Goal: Task Accomplishment & Management: Manage account settings

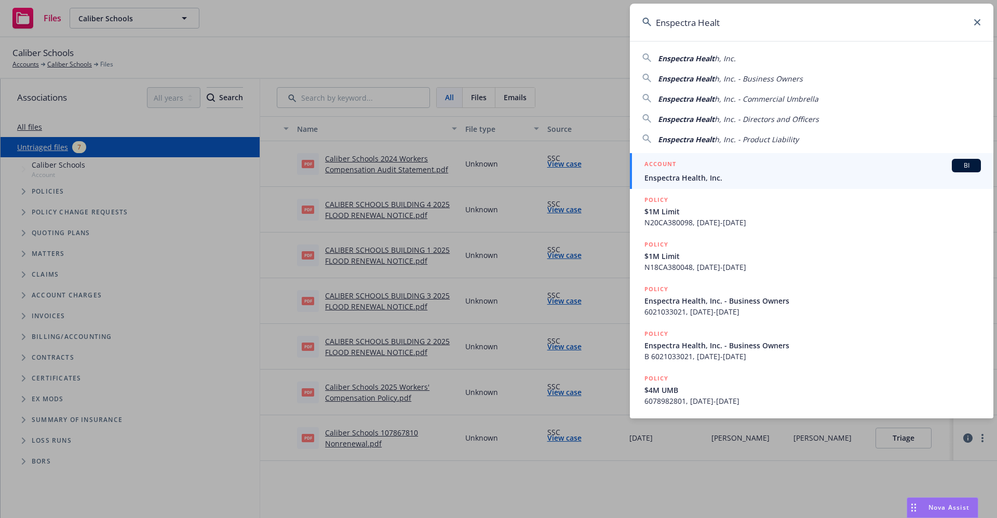
click at [754, 26] on input "Enspectra Healt" at bounding box center [811, 22] width 363 height 37
drag, startPoint x: 699, startPoint y: 24, endPoint x: 568, endPoint y: 28, distance: 130.4
click at [568, 28] on div "Enspectra Healt Enspectra Healt h, Inc. Enspectra Healt h, Inc. - Business Owne…" at bounding box center [498, 259] width 997 height 518
paste input "[PERSON_NAME] IRON"
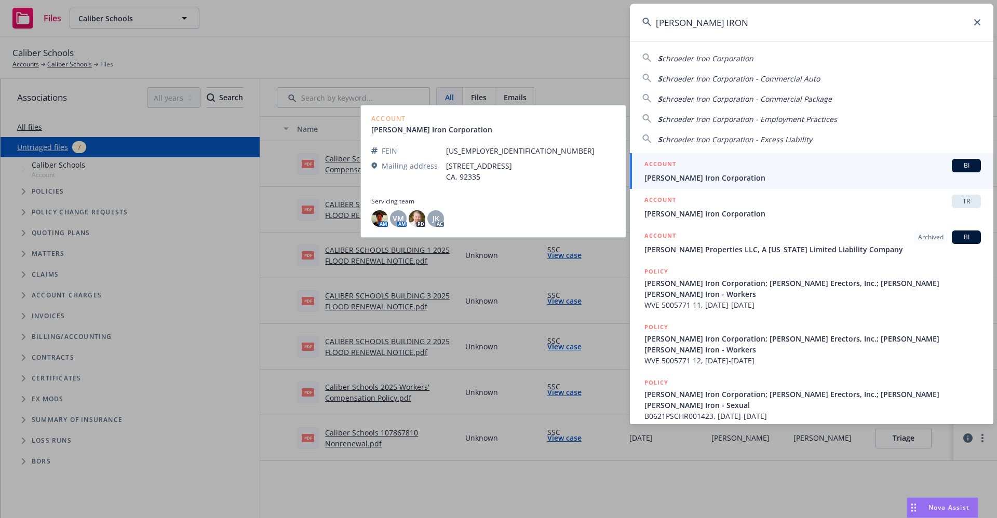
type input "[PERSON_NAME] IRON"
click at [711, 183] on span "[PERSON_NAME] Iron Corporation" at bounding box center [812, 177] width 336 height 11
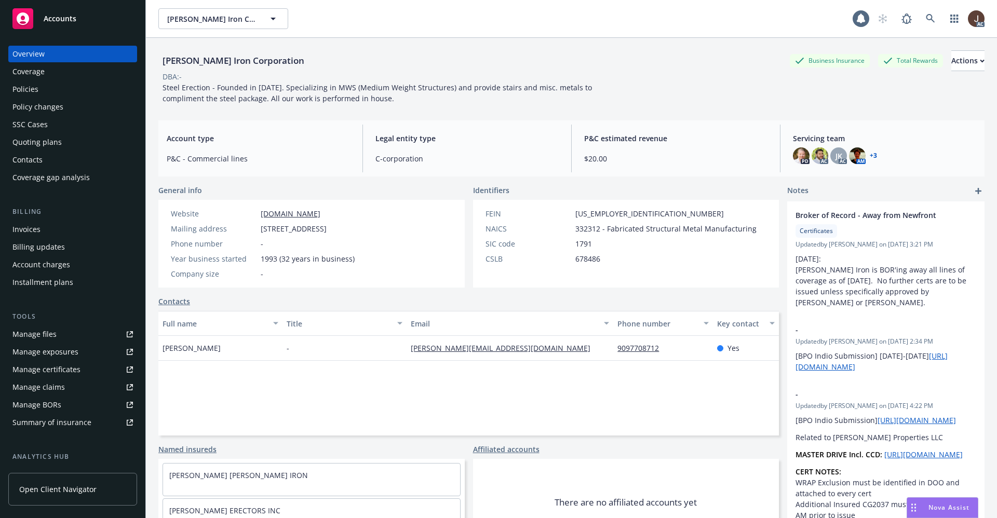
click at [27, 84] on div "Policies" at bounding box center [25, 89] width 26 height 17
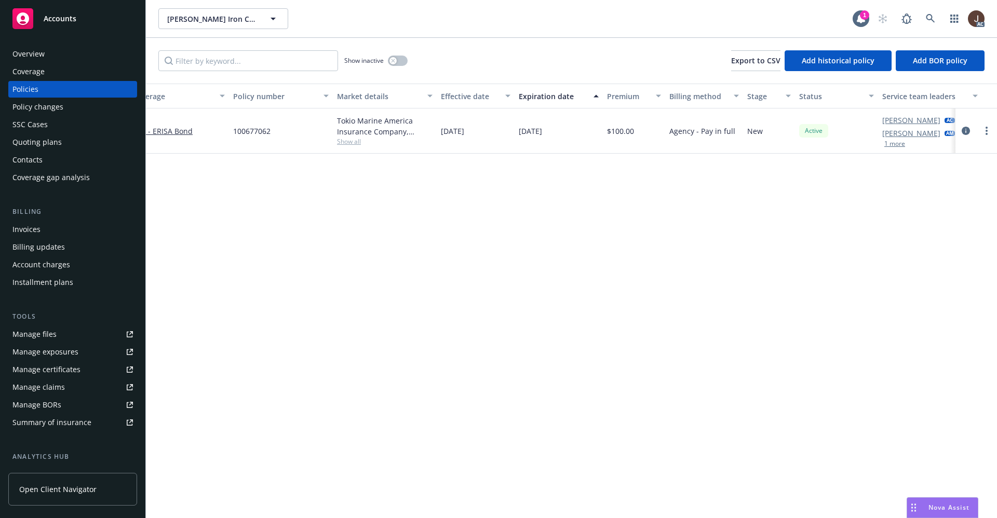
scroll to position [0, 151]
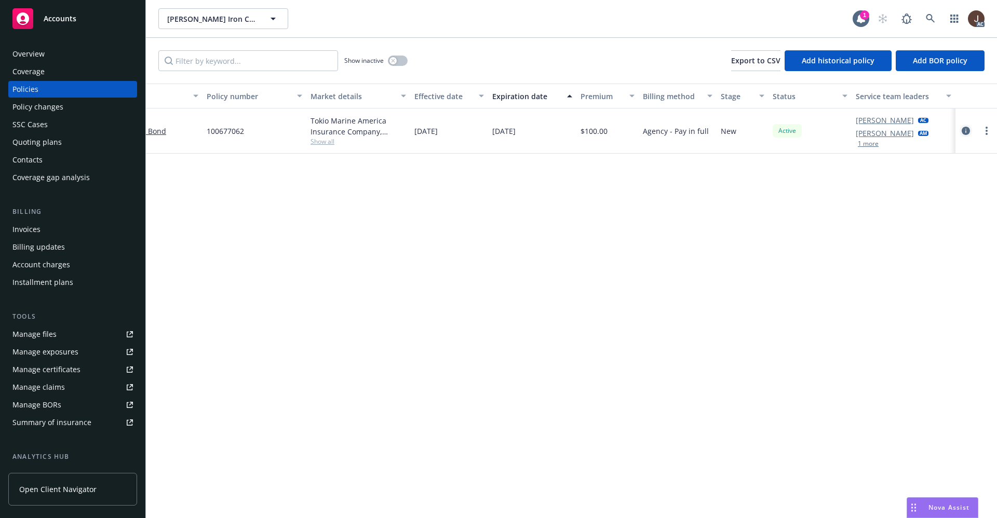
click at [965, 131] on icon "circleInformation" at bounding box center [965, 131] width 8 height 8
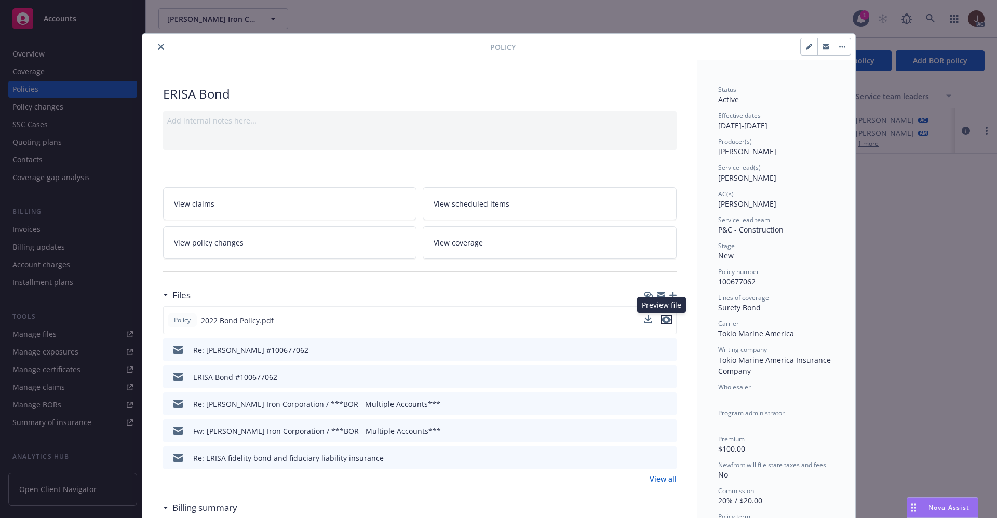
click at [662, 320] on icon "preview file" at bounding box center [665, 319] width 9 height 7
click at [155, 42] on button "close" at bounding box center [161, 46] width 12 height 12
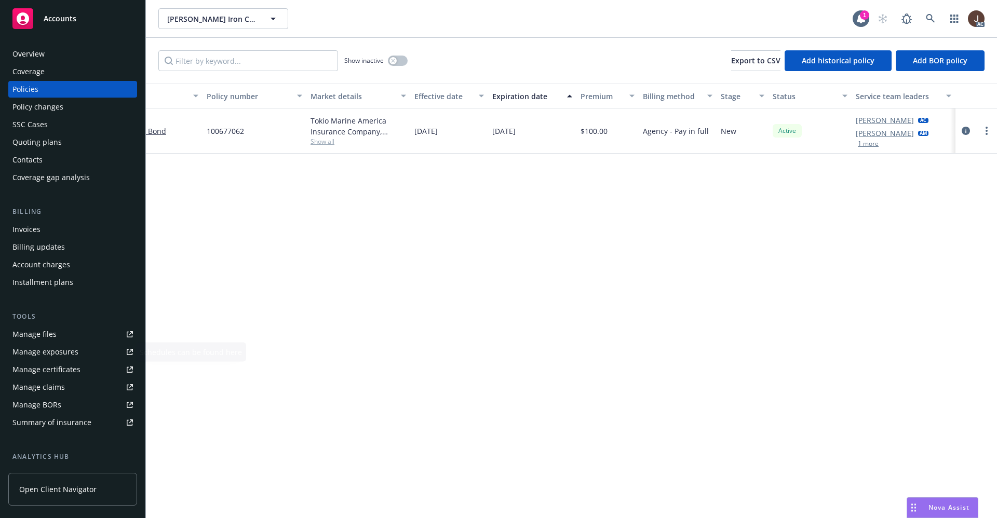
click at [43, 337] on div "Manage files" at bounding box center [34, 334] width 44 height 17
click at [965, 131] on icon "circleInformation" at bounding box center [965, 131] width 8 height 8
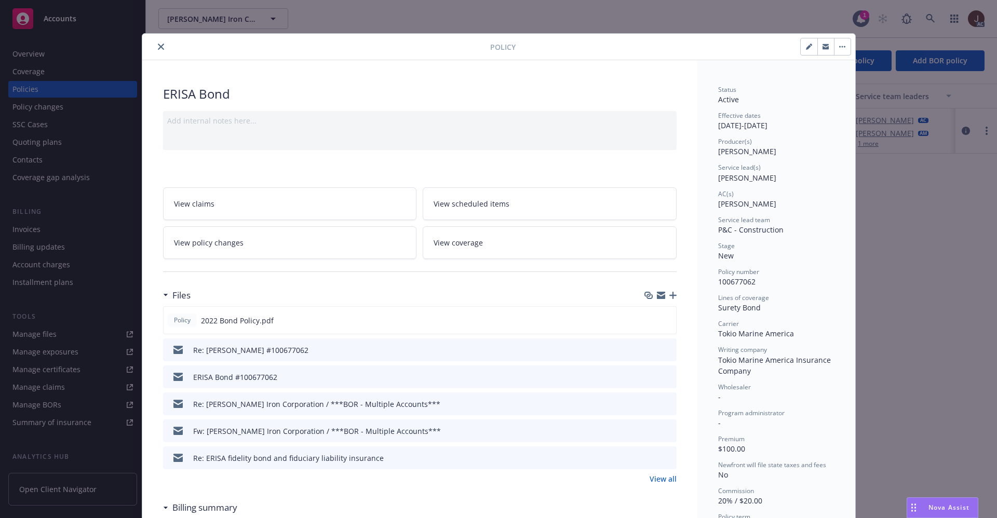
scroll to position [31, 0]
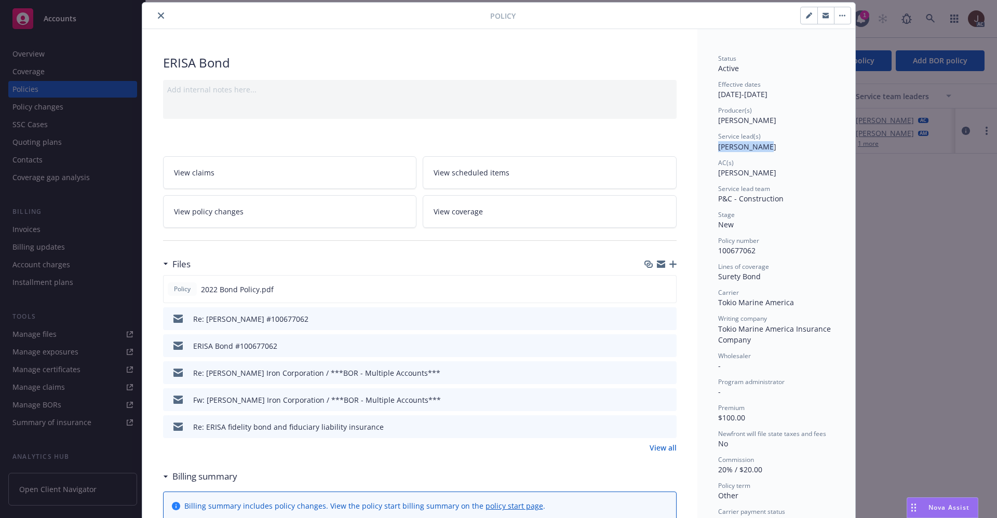
drag, startPoint x: 754, startPoint y: 148, endPoint x: 708, endPoint y: 154, distance: 46.5
click at [708, 154] on div "Status Active Effective dates 08/15/2022 - 08/15/2025 Producer(s) Adam Gabler S…" at bounding box center [776, 524] width 158 height 990
copy span "Julie Vierra"
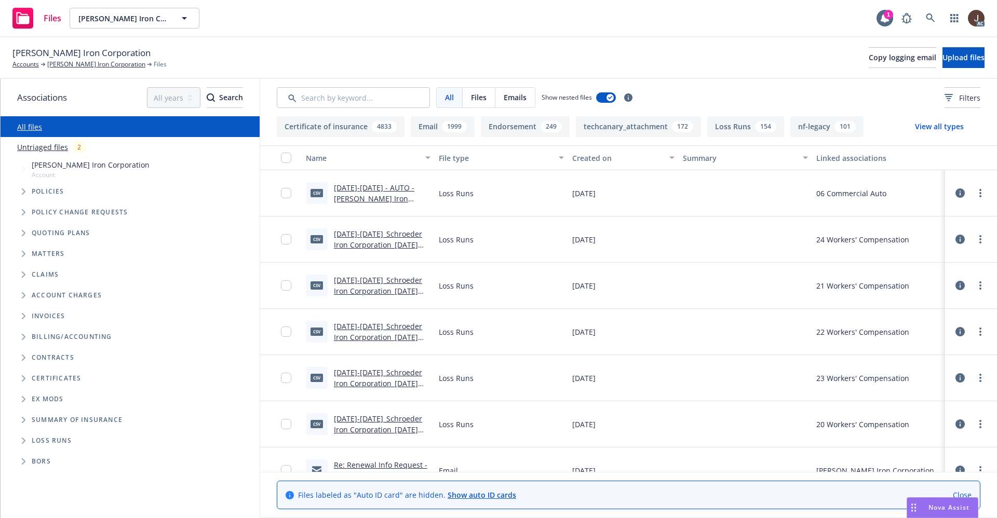
click at [45, 150] on link "Untriaged files" at bounding box center [42, 147] width 51 height 11
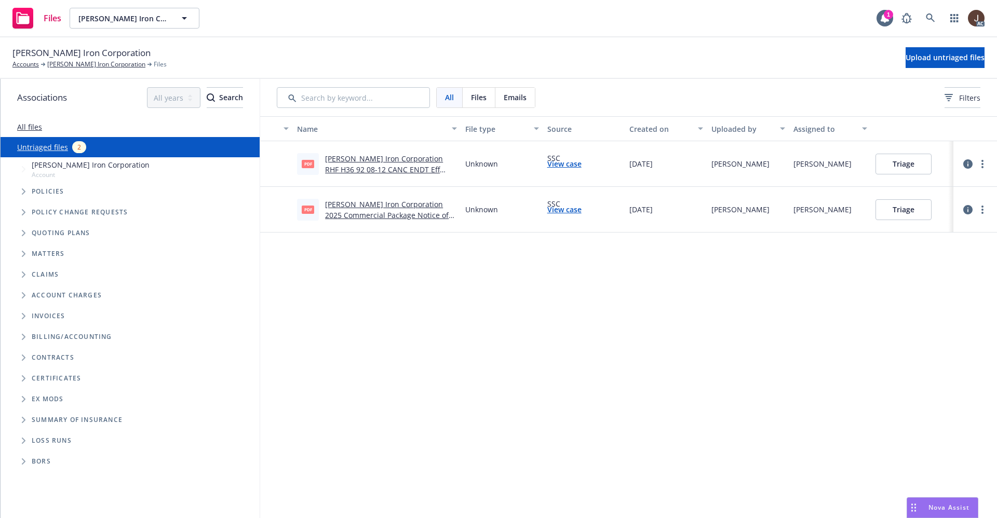
click at [476, 333] on div "Name File type Source Created on Uploaded by Assigned to pdf Schroeder Iron Cor…" at bounding box center [628, 317] width 737 height 402
click at [939, 60] on span "Upload untriaged files" at bounding box center [944, 57] width 79 height 10
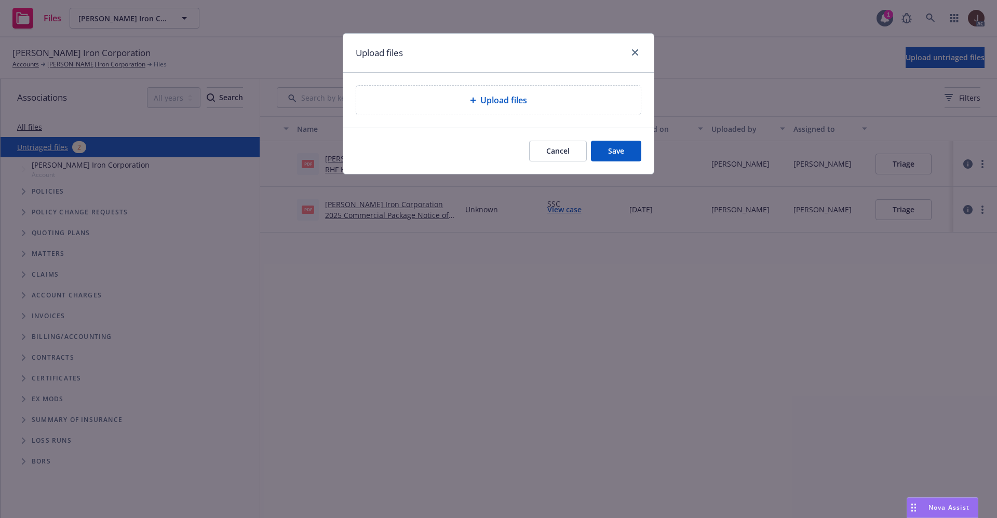
click at [506, 103] on span "Upload files" at bounding box center [503, 100] width 47 height 12
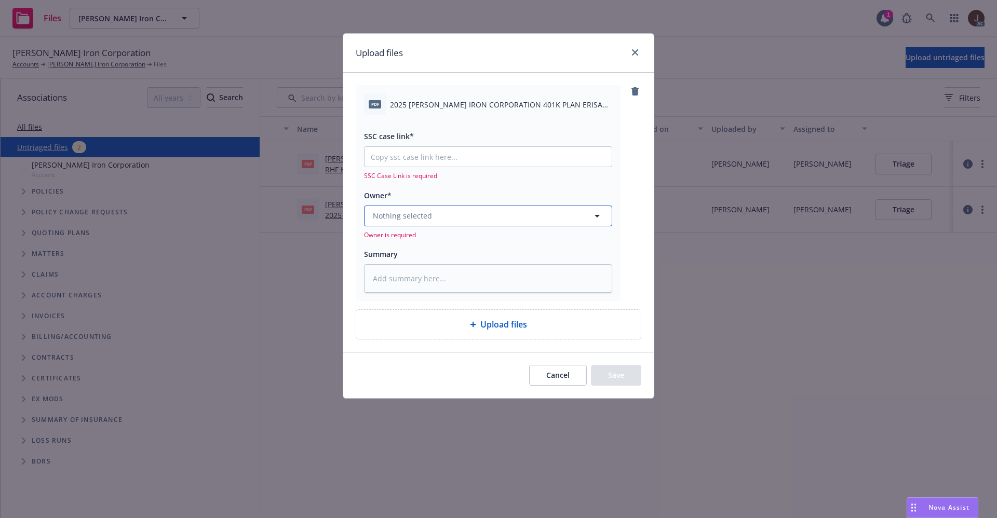
click at [472, 213] on button "Nothing selected" at bounding box center [488, 216] width 248 height 21
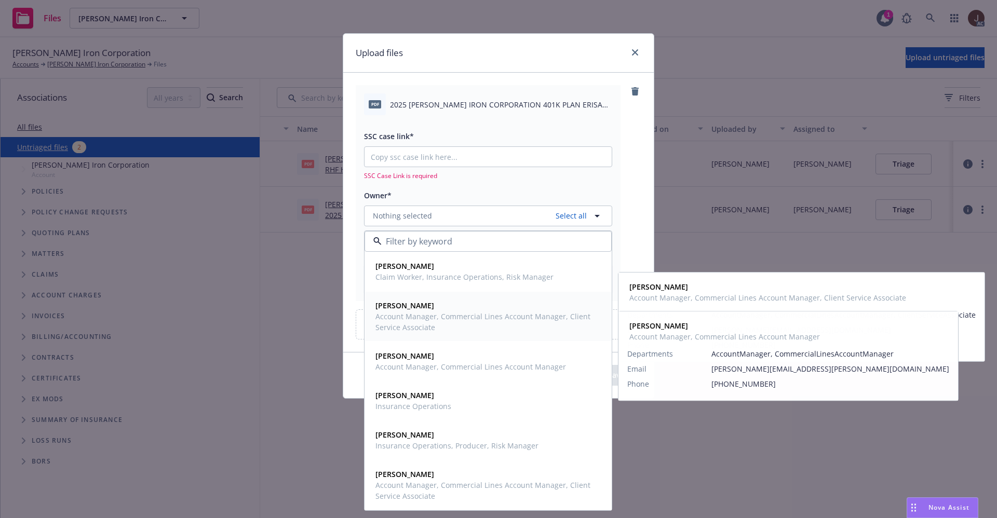
click at [416, 317] on span "Account Manager, Commercial Lines Account Manager, Client Service Associate" at bounding box center [486, 322] width 223 height 22
type textarea "x"
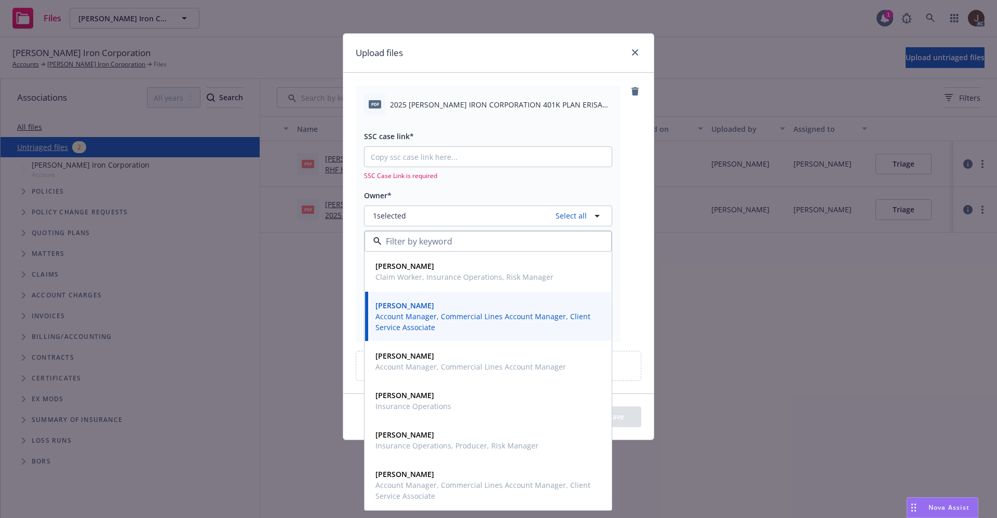
click at [640, 150] on div "pdf 2025 SCHROEDER IRON CORPORATION 401K PLAN ERISA BOND POLICY.pdf SSC case li…" at bounding box center [499, 213] width 286 height 257
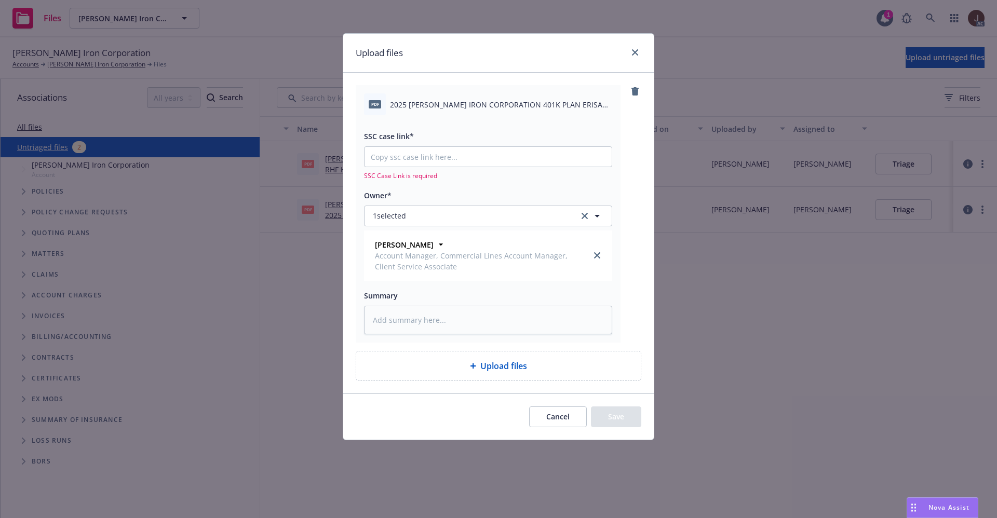
click at [517, 102] on span "2025 SCHROEDER IRON CORPORATION 401K PLAN ERISA BOND POLICY.pdf" at bounding box center [501, 104] width 222 height 11
copy div "2025 SCHROEDER IRON CORPORATION 401K PLAN ERISA BOND POLICY.pdf"
click at [410, 326] on textarea at bounding box center [488, 320] width 248 height 29
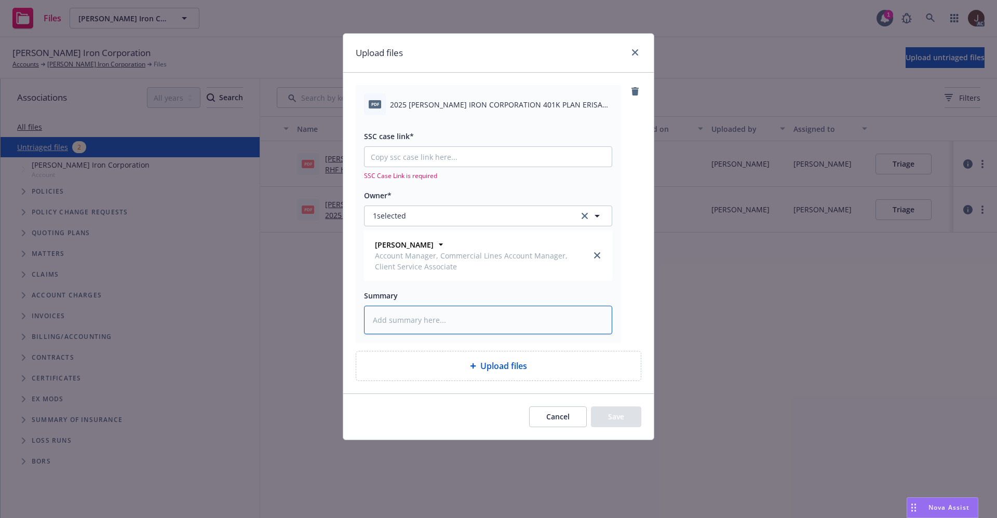
paste textarea "2025 SCHROEDER IRON CORPORATION 401K PLAN ERISA BOND POLICY.pdf"
type textarea "2025 SCHROEDER IRON CORPORATION 401K PLAN ERISA BOND POLICY.pdf"
type textarea "x"
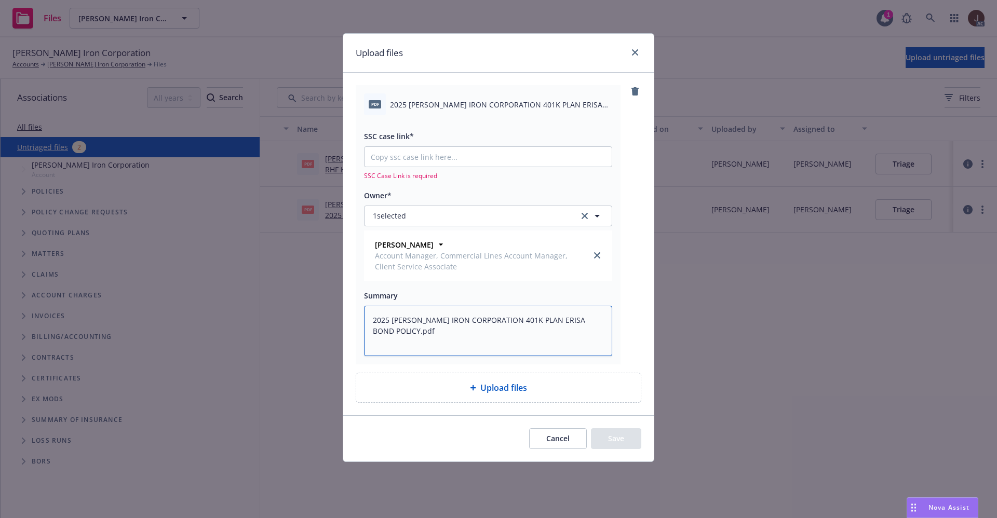
type textarea "2025 SCHROEDER IRON CORPORATION 401K PLAN ERISA BOND POLICY.pdf"
click at [640, 277] on div "pdf 2025 SCHROEDER IRON CORPORATION 401K PLAN ERISA BOND POLICY.pdf SSC case li…" at bounding box center [499, 224] width 286 height 279
type textarea "x"
click at [409, 153] on input "SSC case link*" at bounding box center [487, 157] width 247 height 20
paste input "https://newfront-ssc.lightning.force.com/lightning/r/Case/500Vz00000QXDAsIAP/vi…"
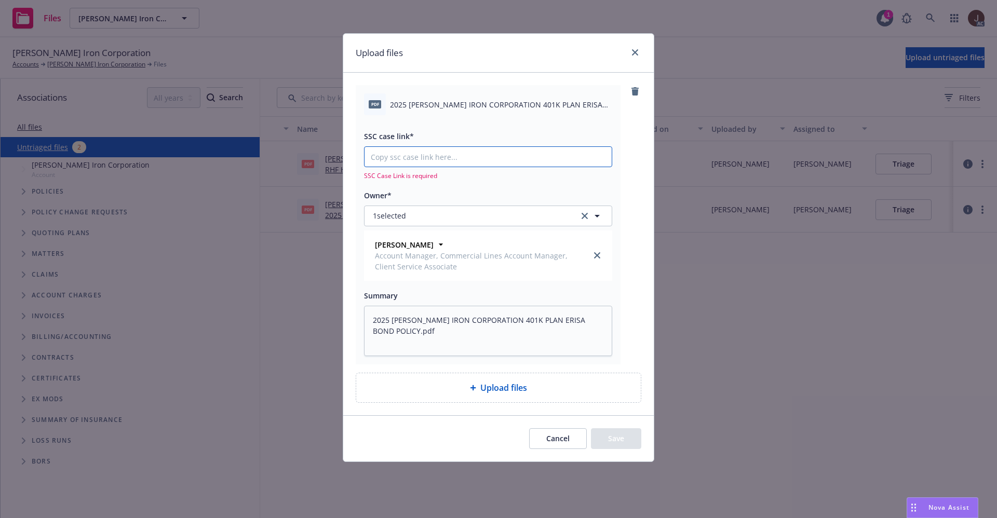
type input "https://newfront-ssc.lightning.force.com/lightning/r/Case/500Vz00000QXDAsIAP/vi…"
type textarea "x"
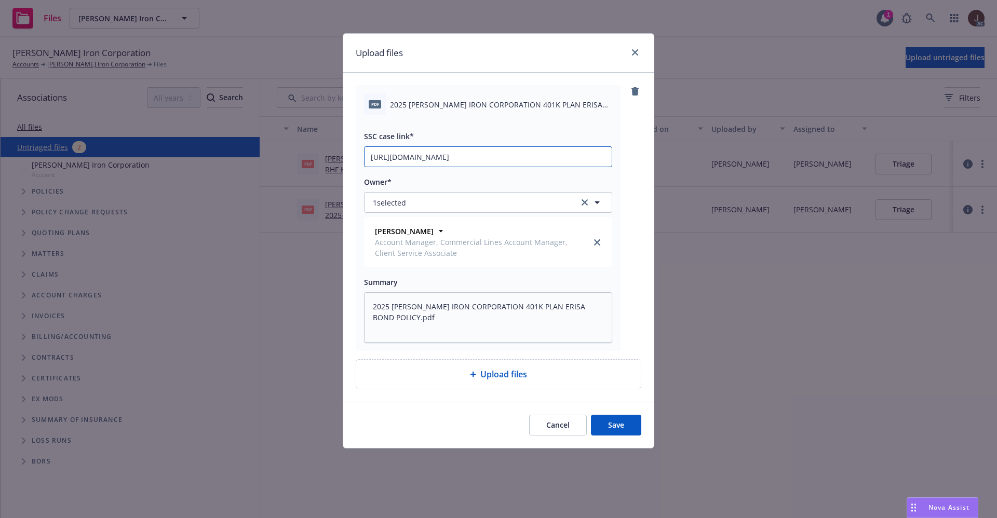
scroll to position [0, 146]
type input "https://newfront-ssc.lightning.force.com/lightning/r/Case/500Vz00000QXDAsIAP/vi…"
click at [640, 158] on div "pdf 2025 SCHROEDER IRON CORPORATION 401K PLAN ERISA BOND POLICY.pdf SSC case li…" at bounding box center [499, 218] width 286 height 266
click at [614, 423] on button "Save" at bounding box center [616, 425] width 50 height 21
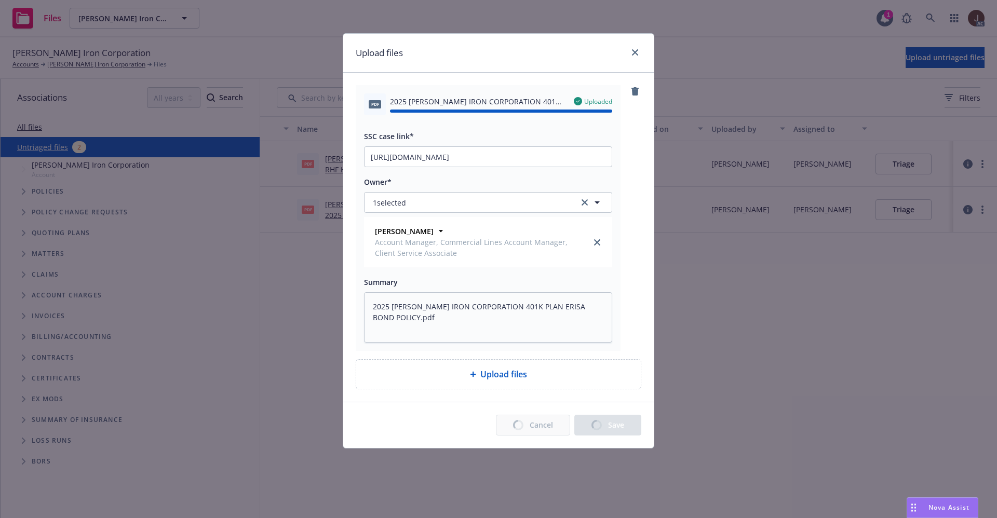
type textarea "x"
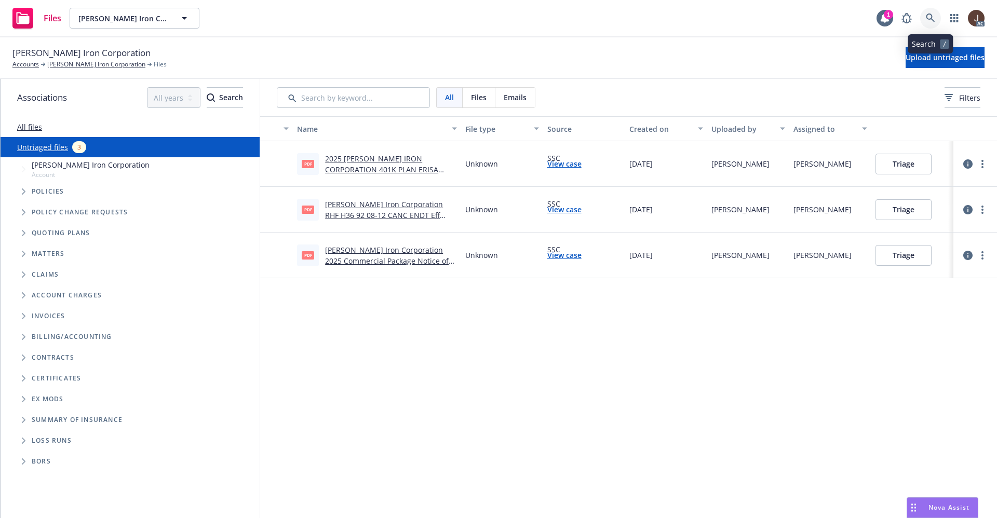
click at [925, 12] on link at bounding box center [930, 18] width 21 height 21
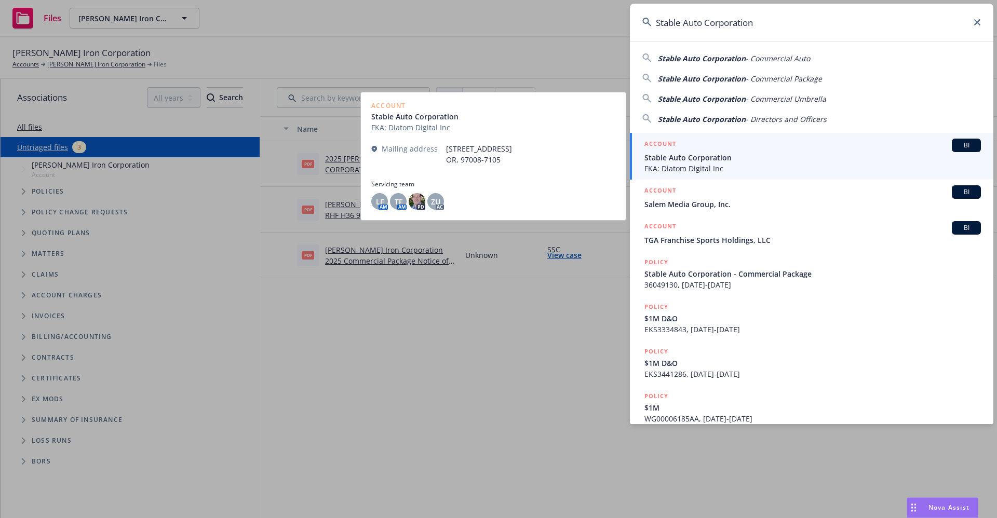
type input "Stable Auto Corporation"
click at [711, 162] on span "Stable Auto Corporation" at bounding box center [812, 157] width 336 height 11
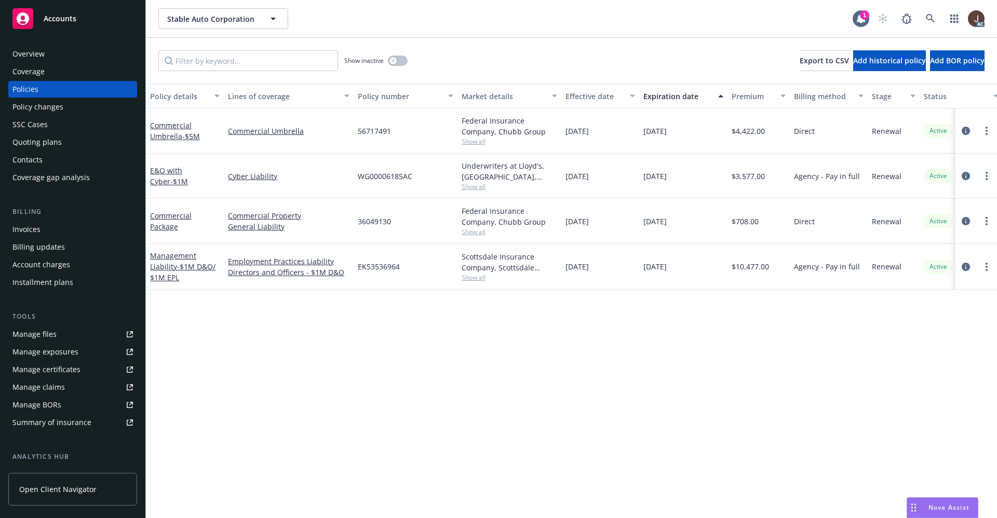
scroll to position [141, 0]
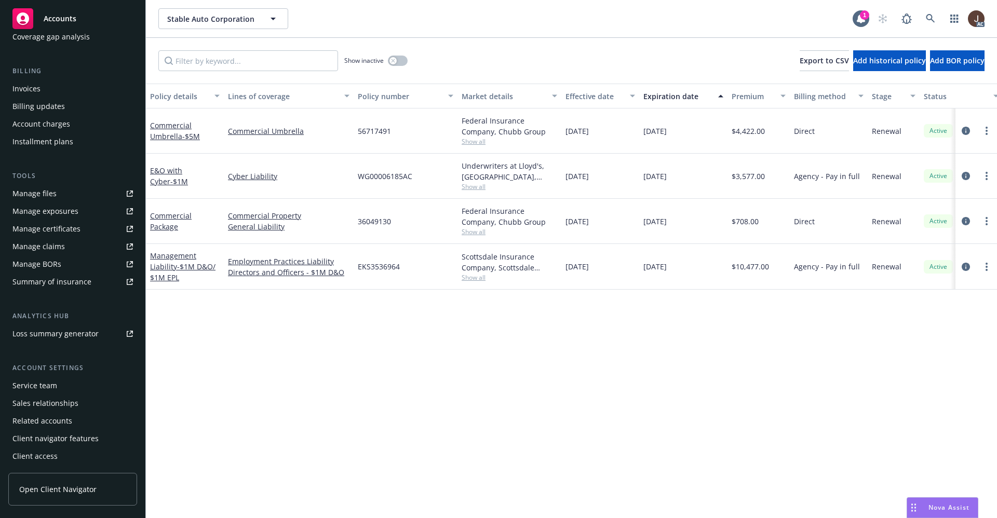
click at [37, 387] on div "Service team" at bounding box center [34, 385] width 45 height 17
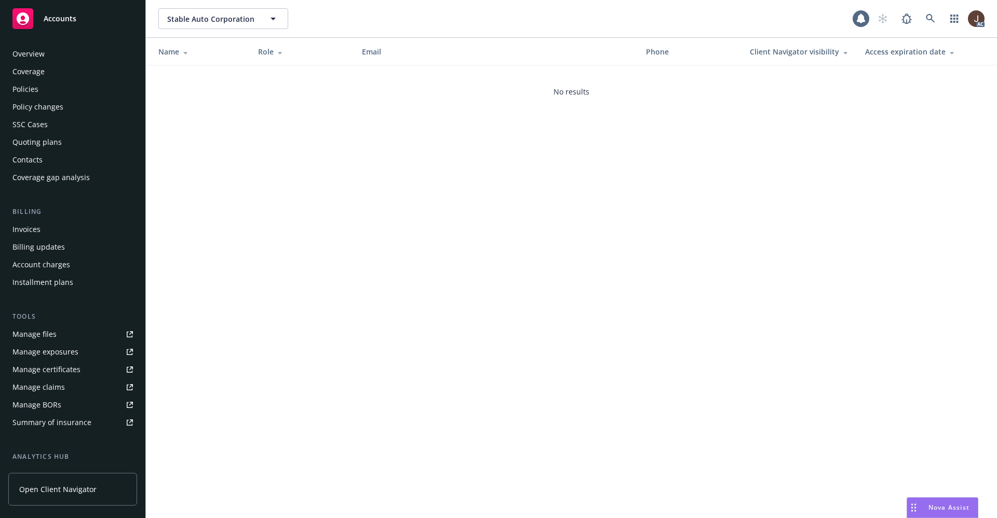
scroll to position [141, 0]
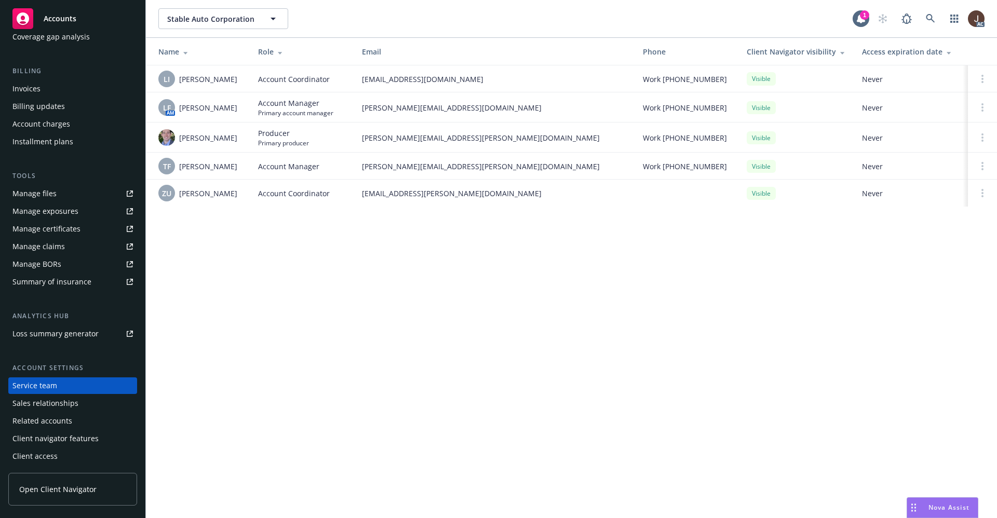
click at [239, 287] on div "Stable Auto Corporation Stable Auto Corporation 1 AC Name Role Email Phone Clie…" at bounding box center [571, 259] width 851 height 518
click at [166, 105] on span "LF" at bounding box center [167, 107] width 8 height 11
click at [165, 198] on span "ZU" at bounding box center [166, 193] width 9 height 11
click at [255, 272] on div "Stable Auto Corporation Stable Auto Corporation 1 AC Name Role Email Phone Clie…" at bounding box center [571, 259] width 851 height 518
